Goal: Navigation & Orientation: Find specific page/section

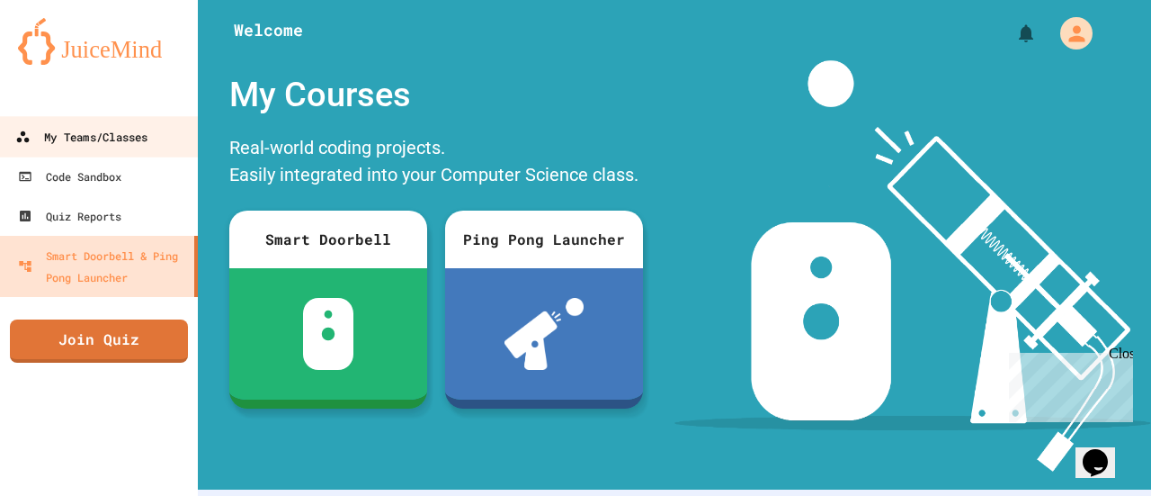
click at [59, 129] on div "My Teams/Classes" at bounding box center [81, 137] width 132 height 22
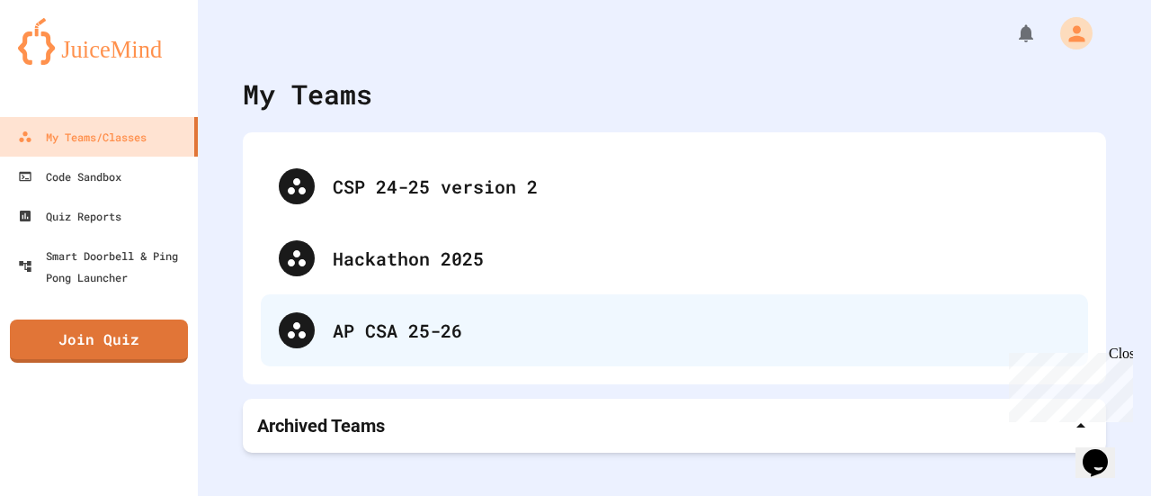
click at [327, 344] on div "AP CSA 25-26" at bounding box center [674, 330] width 827 height 72
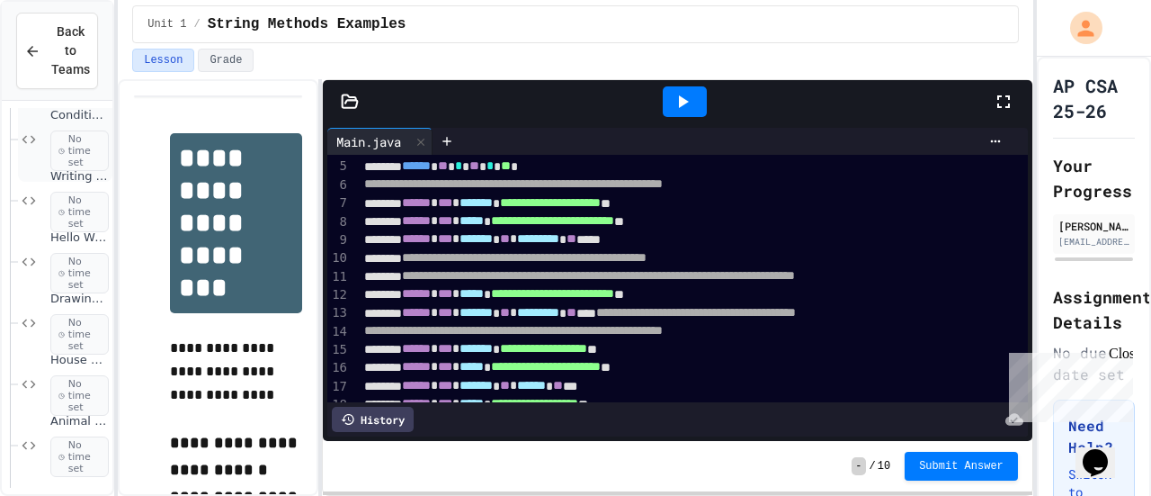
scroll to position [214, 0]
click at [63, 390] on icon at bounding box center [61, 395] width 6 height 11
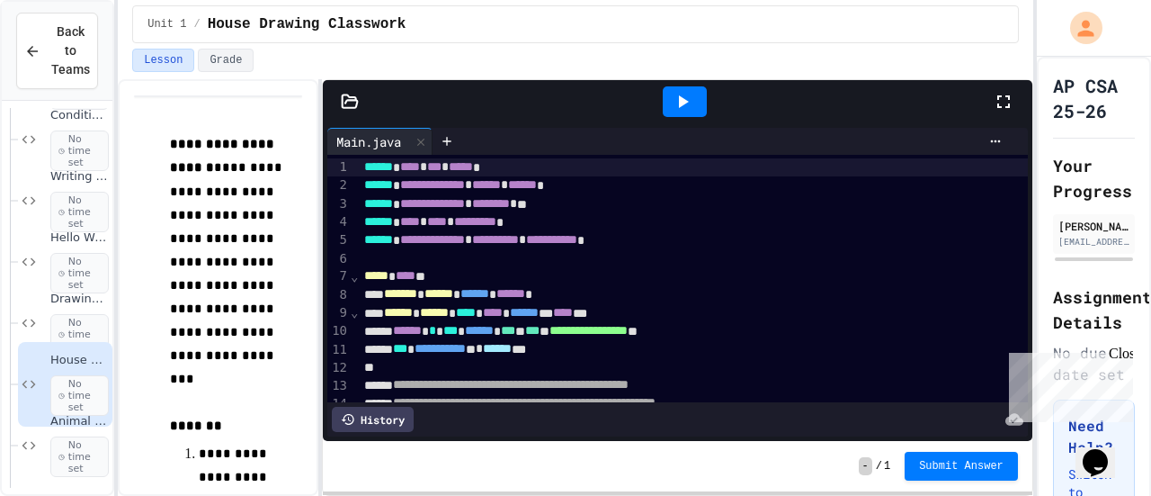
click at [57, 436] on span "No time set" at bounding box center [79, 456] width 58 height 41
